Goal: Task Accomplishment & Management: Manage account settings

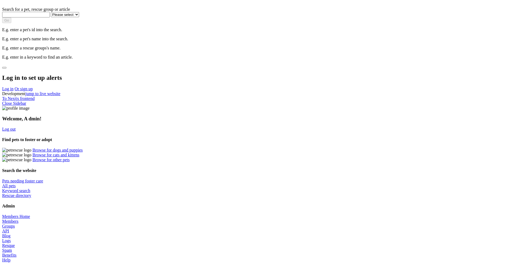
scroll to position [52, 0]
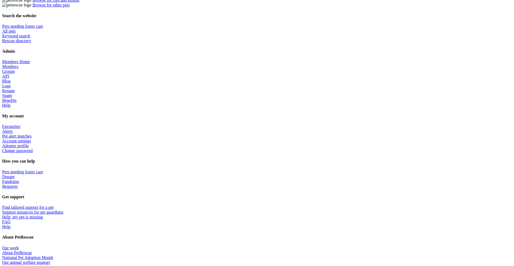
scroll to position [201, 0]
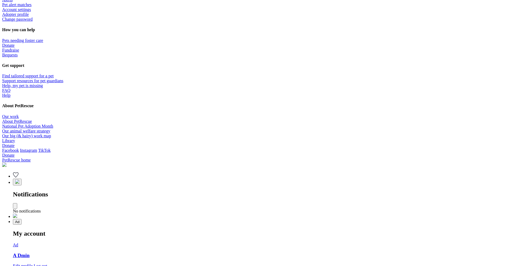
scroll to position [337, 0]
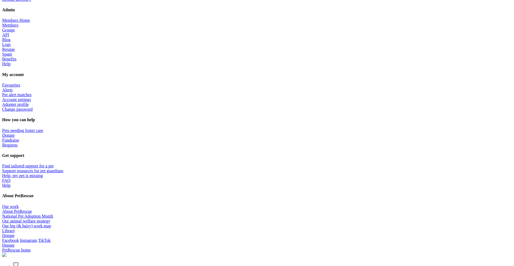
scroll to position [228, 0]
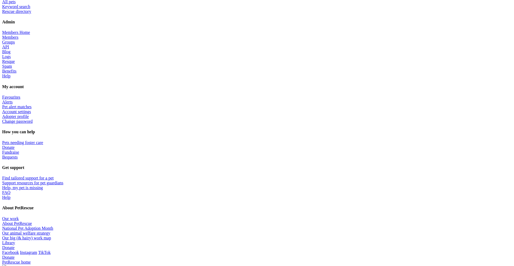
scroll to position [224, 0]
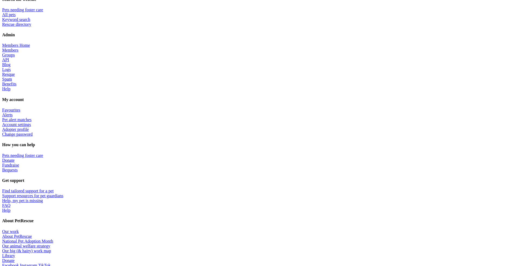
scroll to position [221, 0]
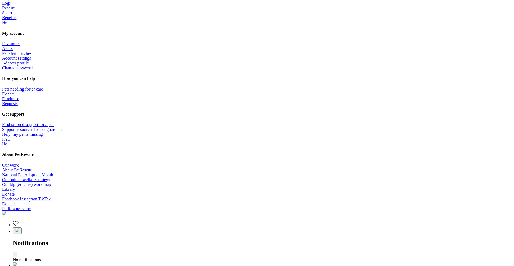
scroll to position [289, 0]
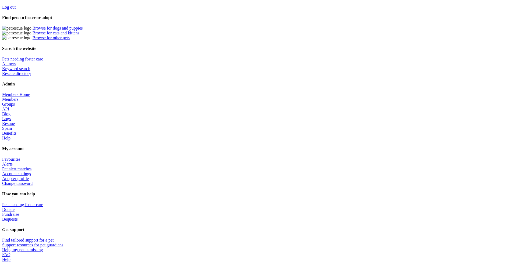
scroll to position [171, 0]
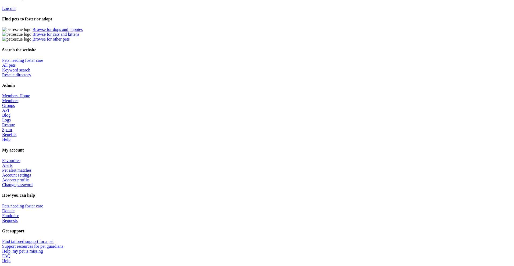
scroll to position [171, 0]
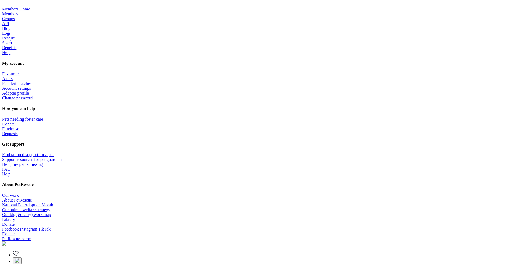
scroll to position [278, 0]
